Goal: Information Seeking & Learning: Learn about a topic

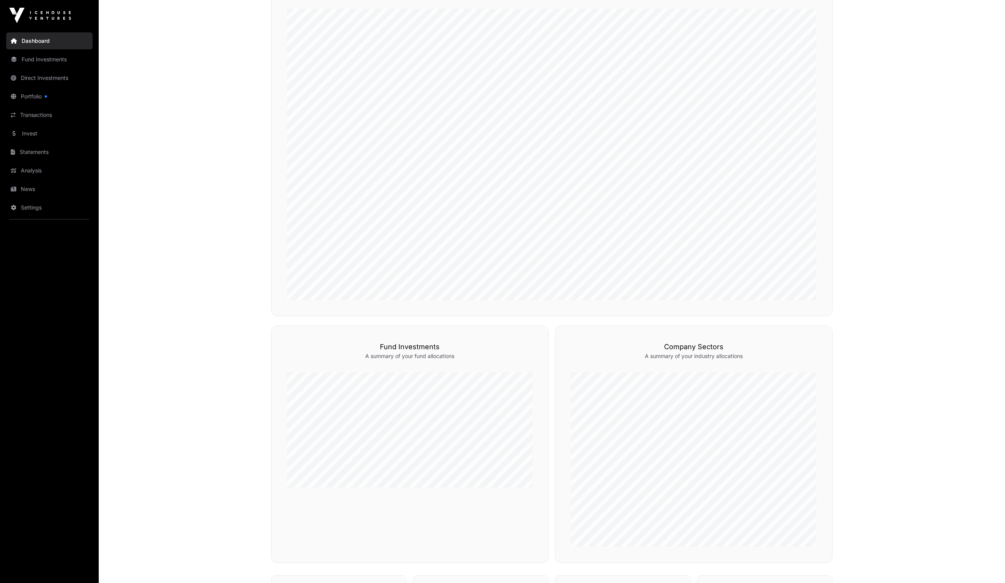
scroll to position [173, 0]
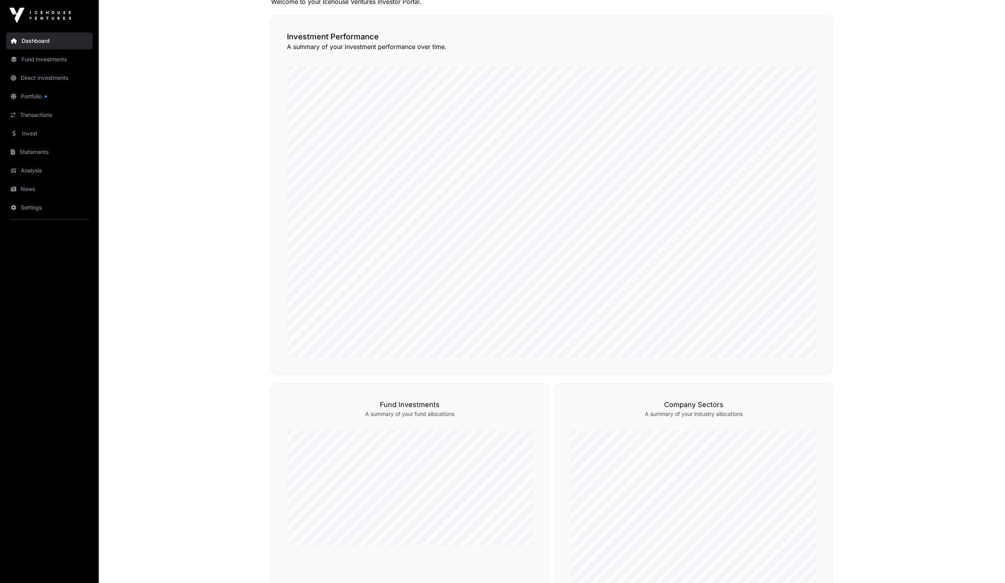
click at [49, 134] on link "Invest" at bounding box center [49, 133] width 86 height 17
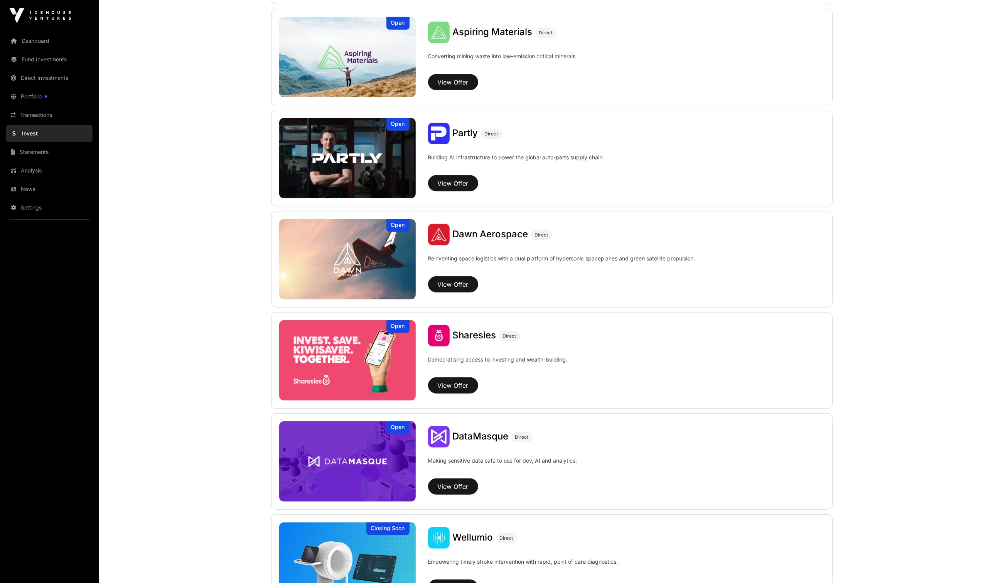
scroll to position [675, 0]
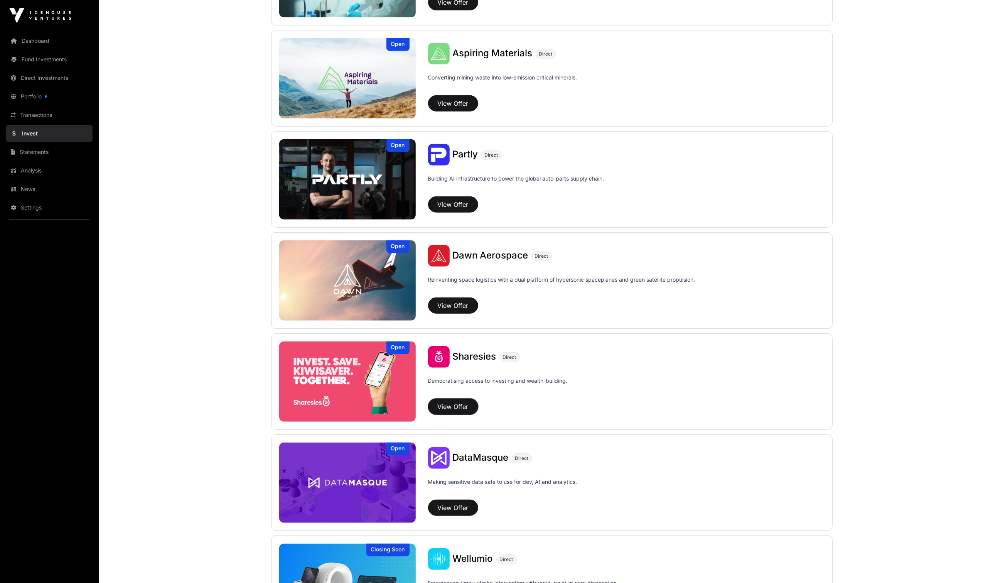
click at [456, 409] on button "View Offer" at bounding box center [453, 406] width 50 height 16
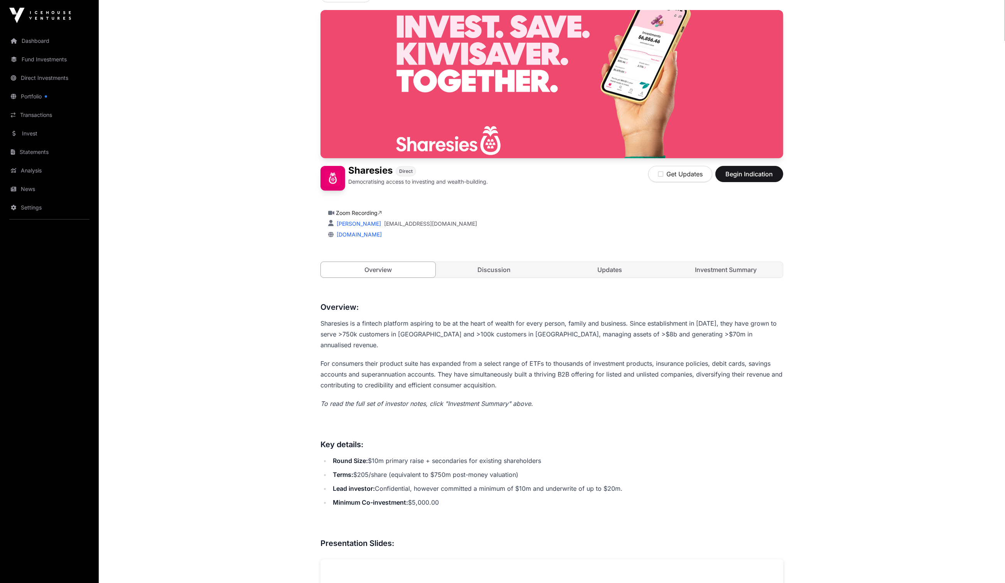
scroll to position [173, 0]
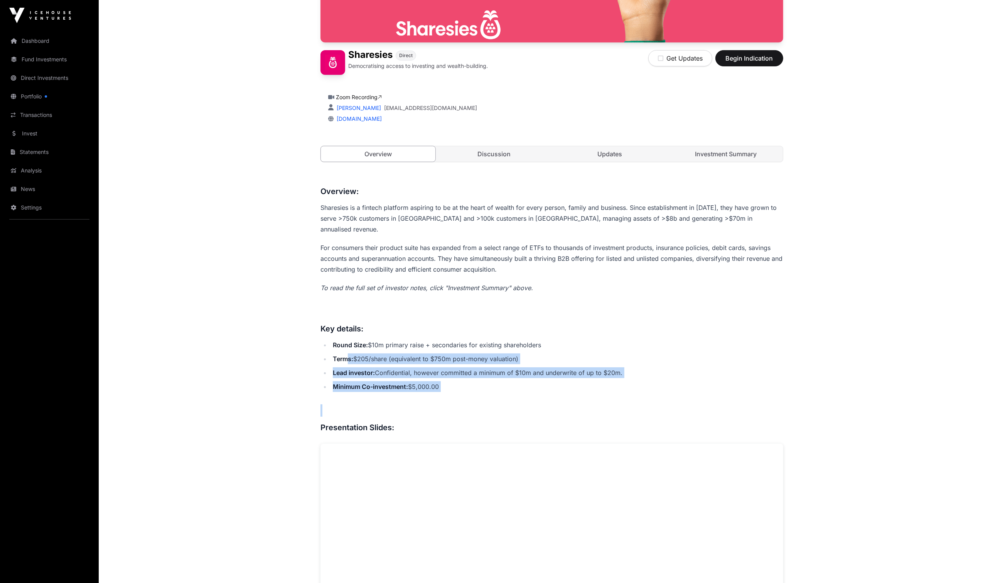
drag, startPoint x: 346, startPoint y: 347, endPoint x: 545, endPoint y: 383, distance: 202.1
click at [539, 404] on h3 at bounding box center [551, 410] width 463 height 12
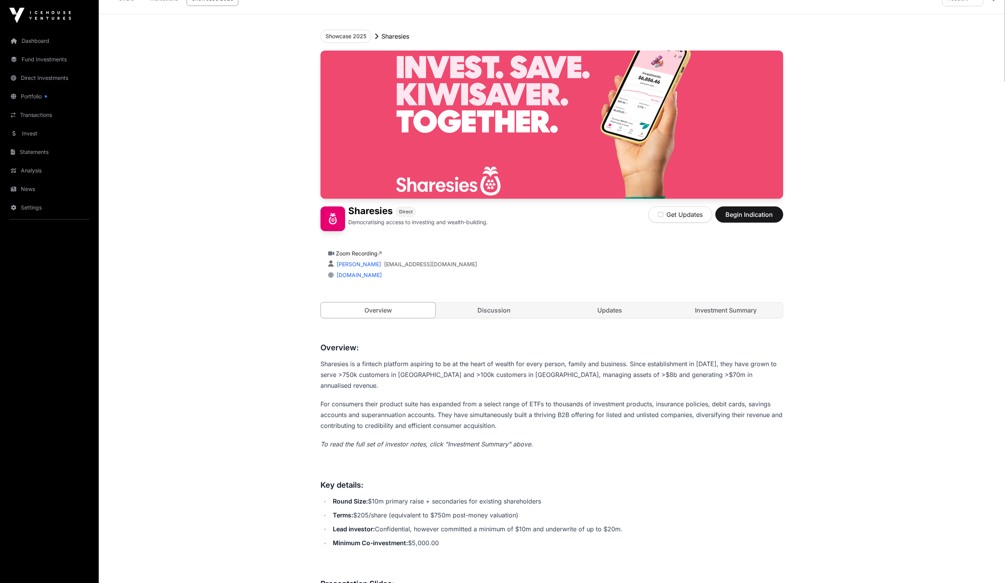
scroll to position [0, 0]
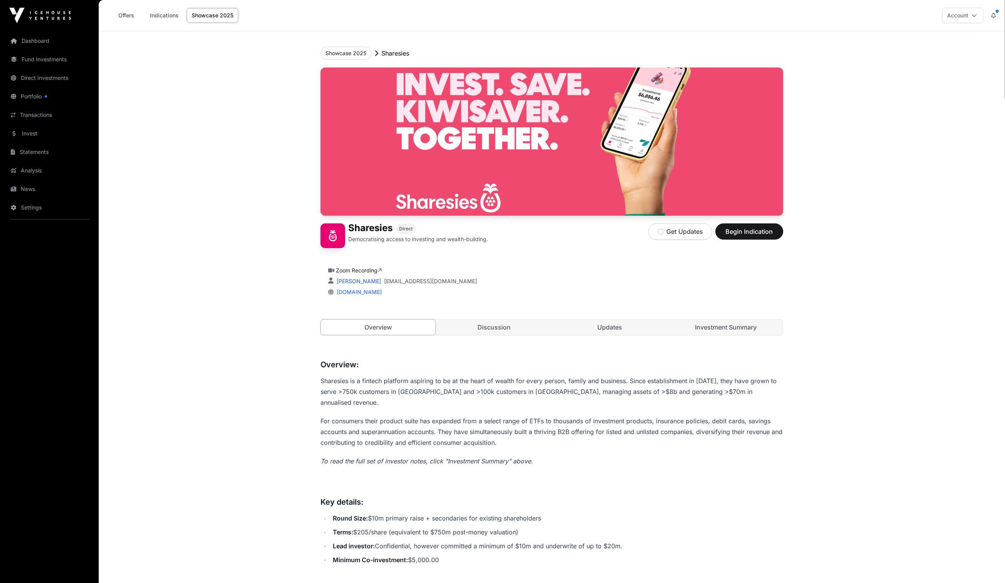
click at [29, 99] on link "Portfolio" at bounding box center [49, 96] width 86 height 17
